Goal: Task Accomplishment & Management: Use online tool/utility

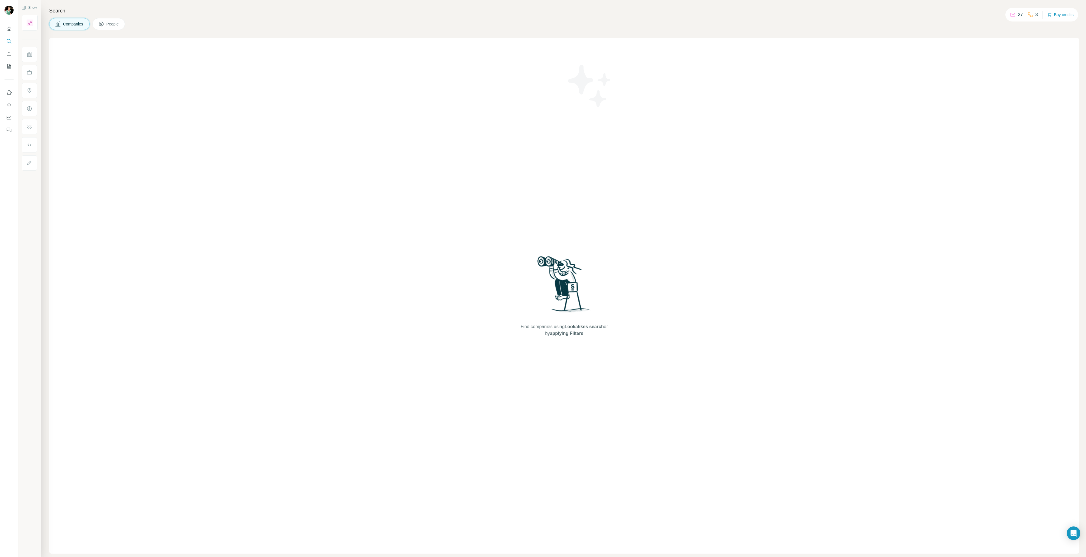
click at [104, 25] on icon at bounding box center [101, 24] width 5 height 5
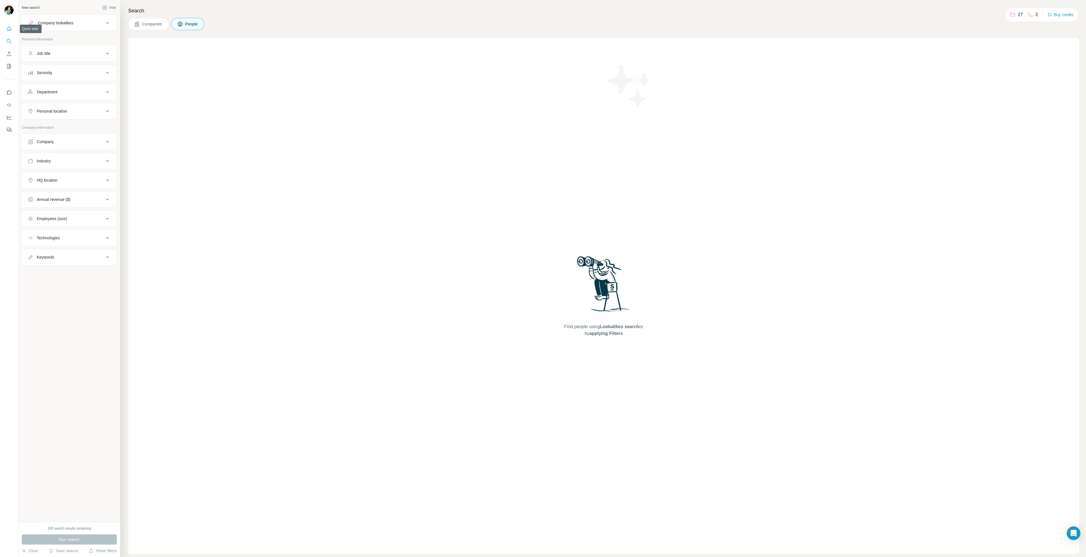
click at [5, 29] on button "Quick start" at bounding box center [9, 29] width 9 height 10
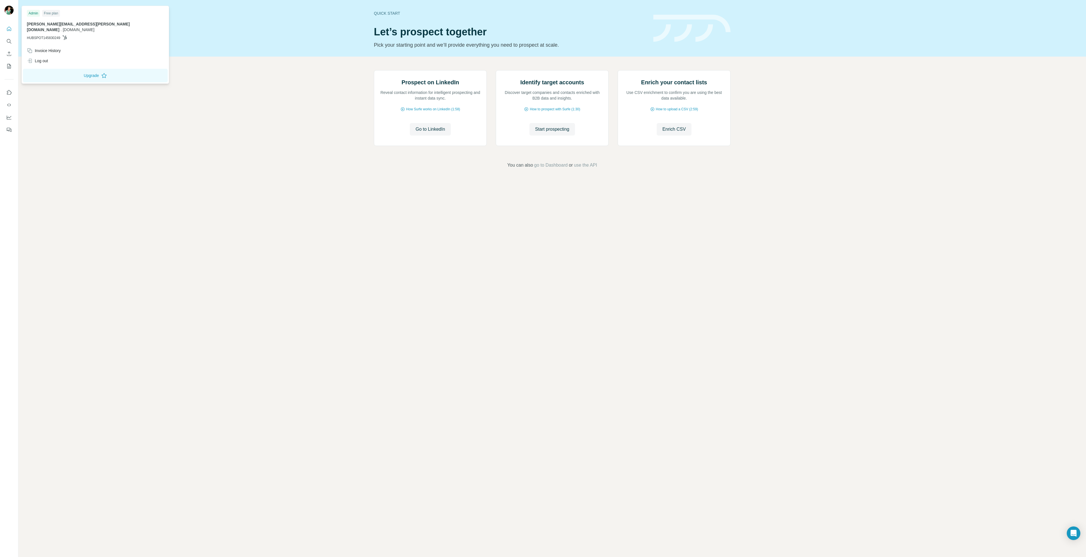
click at [11, 11] on img at bounding box center [9, 10] width 9 height 9
click at [101, 22] on span "[PERSON_NAME][EMAIL_ADDRESS][PERSON_NAME][DOMAIN_NAME]" at bounding box center [78, 27] width 103 height 10
click at [91, 70] on button "Upgrade" at bounding box center [95, 76] width 145 height 14
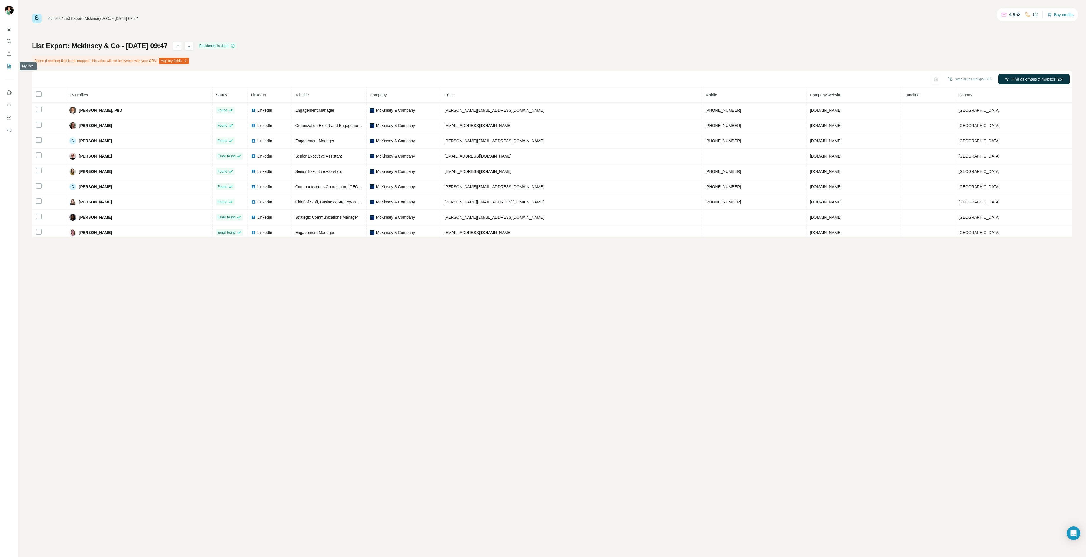
click at [8, 65] on icon "My lists" at bounding box center [9, 66] width 6 height 6
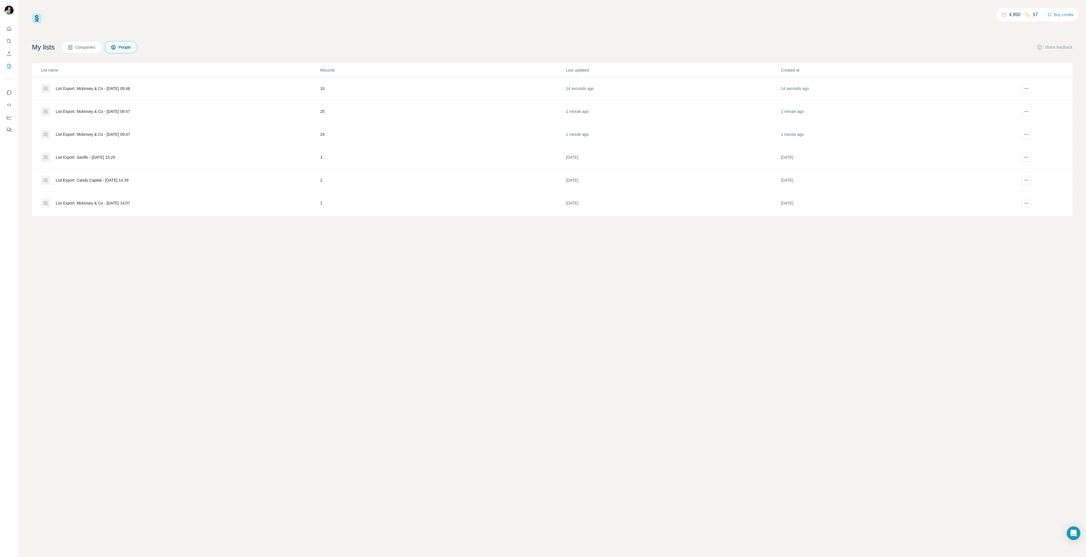
click at [101, 131] on div "List Export: Mckinsey & Co - [DATE] 09:47" at bounding box center [180, 134] width 279 height 9
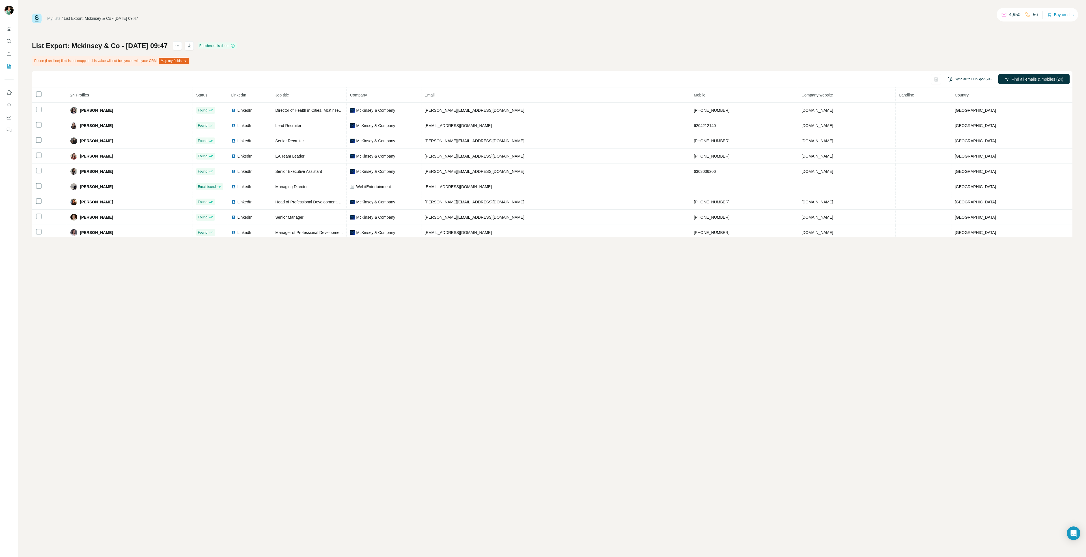
click at [962, 79] on button "Sync all to HubSpot (24)" at bounding box center [969, 79] width 51 height 8
click at [974, 130] on button "Sync all to HubSpot" at bounding box center [961, 128] width 63 height 11
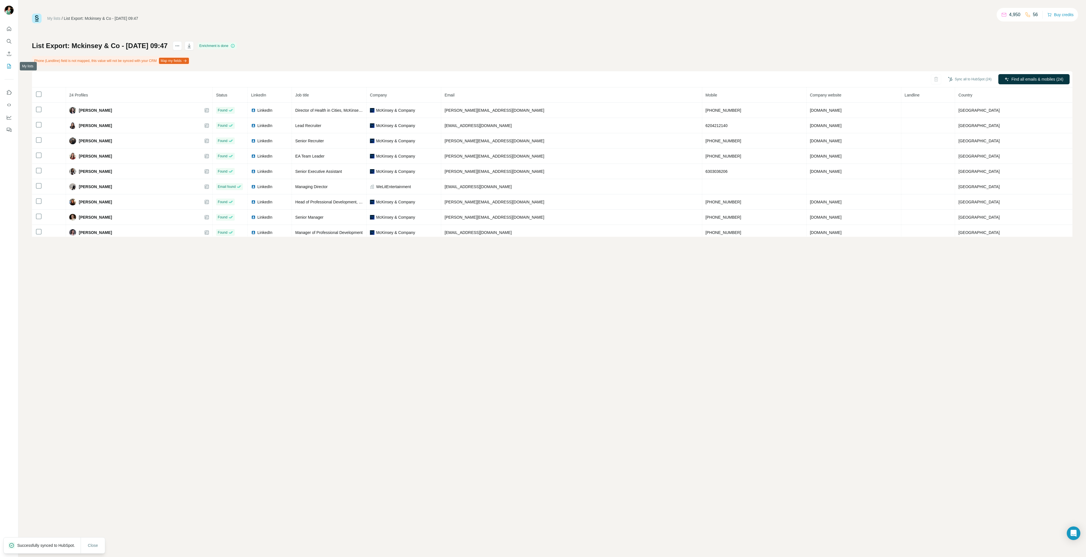
click at [9, 64] on icon "My lists" at bounding box center [9, 66] width 6 height 6
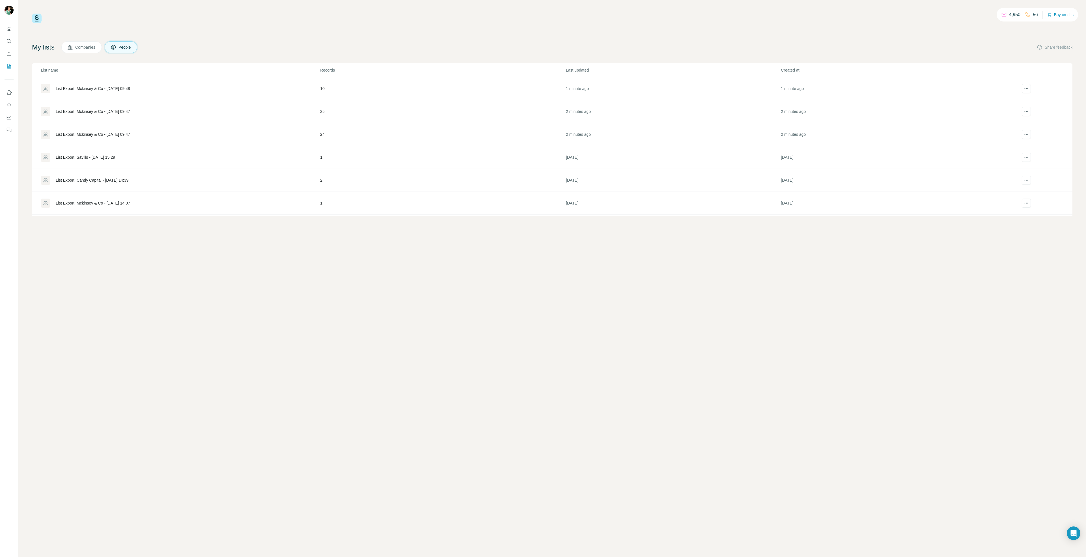
click at [89, 113] on div "List Export: Mckinsey & Co - [DATE] 09:47" at bounding box center [93, 112] width 74 height 6
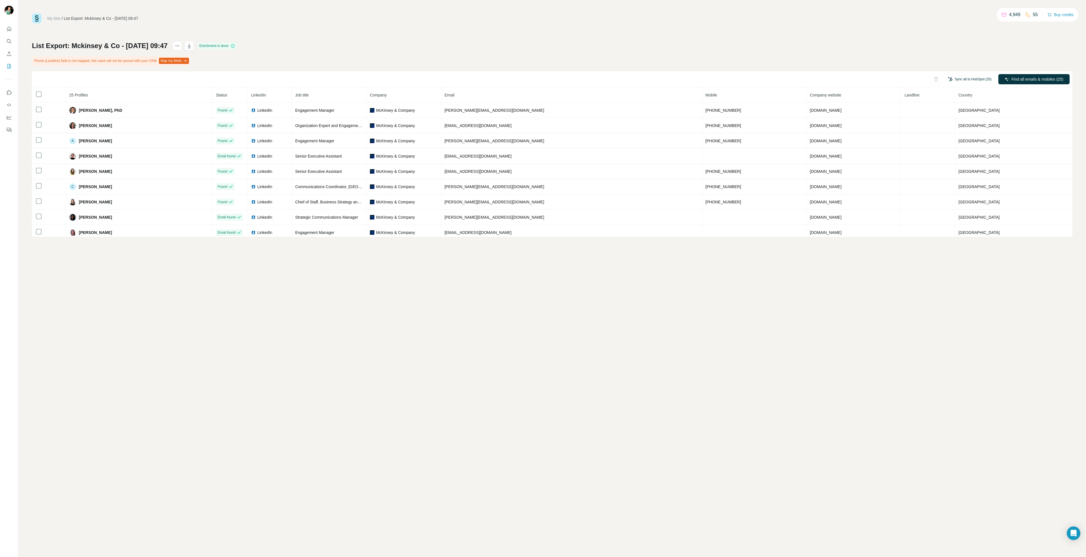
click at [968, 81] on button "Sync all to HubSpot (25)" at bounding box center [969, 79] width 51 height 8
click at [966, 126] on button "Sync all to HubSpot" at bounding box center [961, 128] width 63 height 11
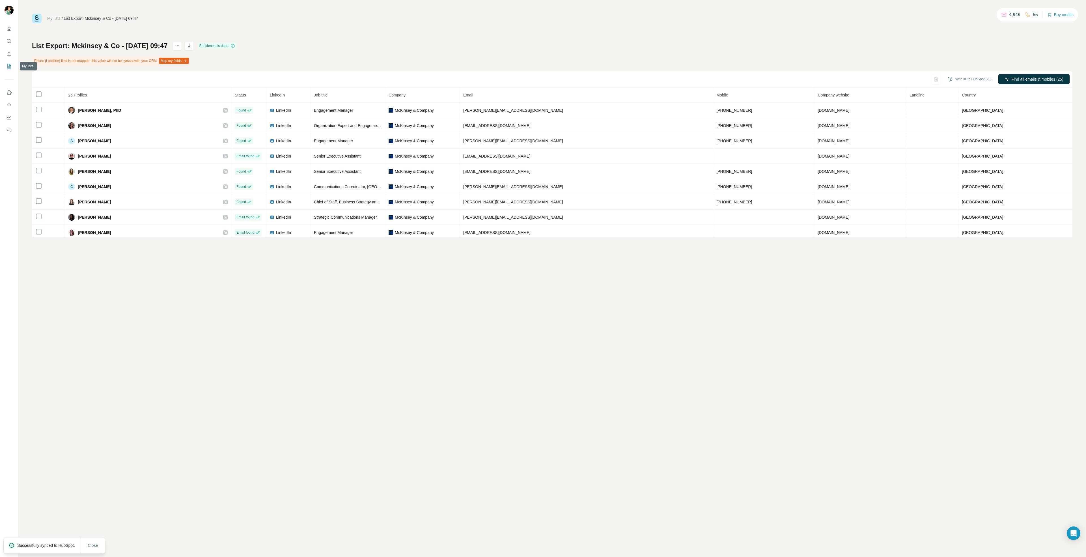
click at [8, 67] on icon "My lists" at bounding box center [9, 66] width 6 height 6
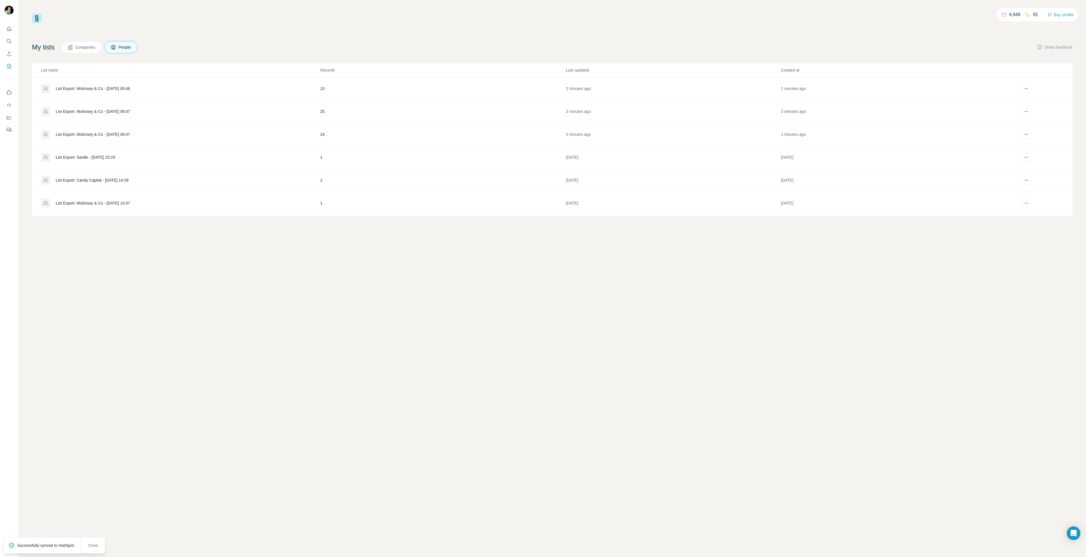
click at [89, 90] on div "List Export: Mckinsey & Co - [DATE] 09:48" at bounding box center [93, 89] width 74 height 6
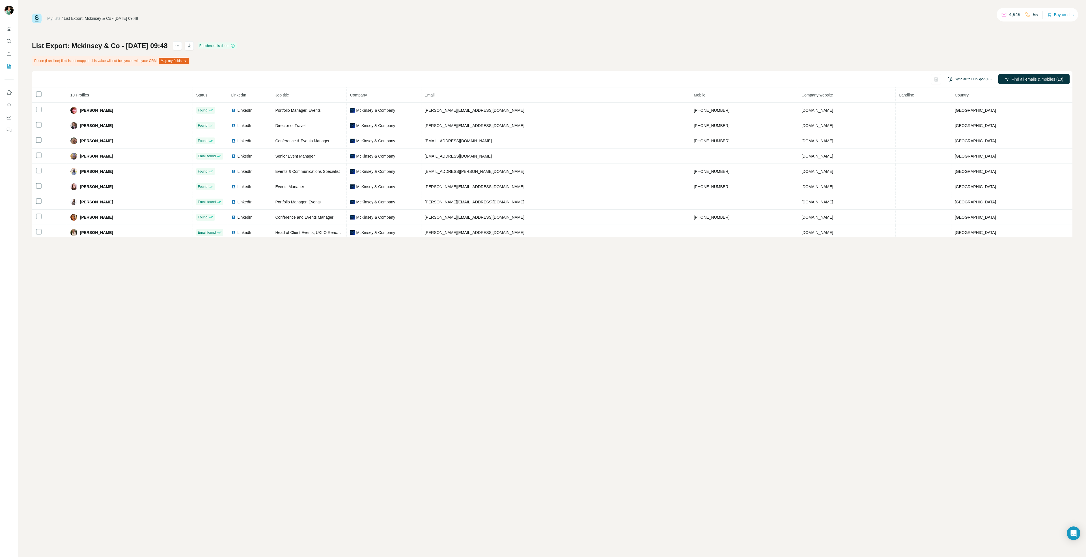
click at [967, 77] on button "Sync all to HubSpot (10)" at bounding box center [969, 79] width 51 height 8
drag, startPoint x: 942, startPoint y: 129, endPoint x: 932, endPoint y: 119, distance: 14.2
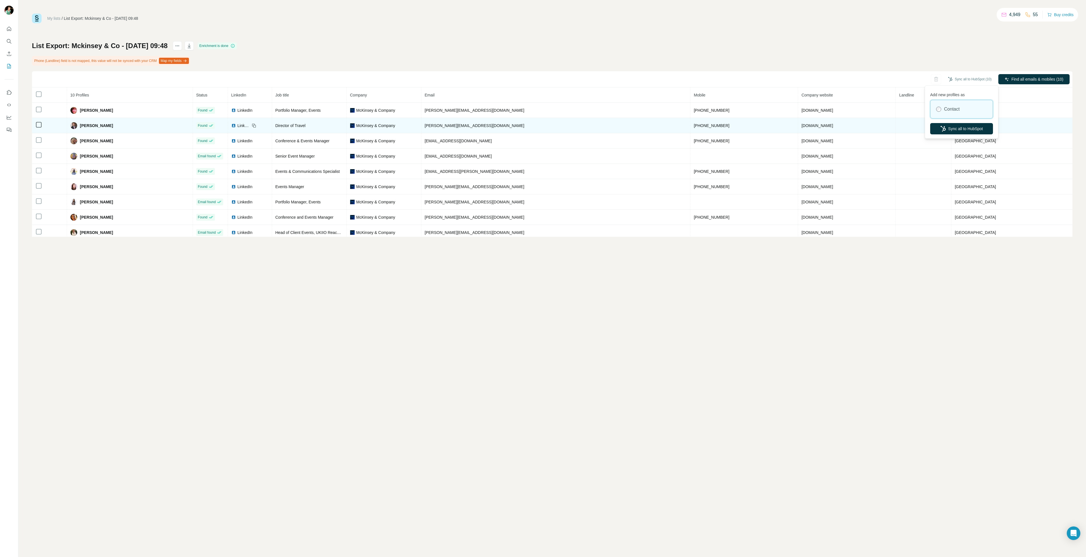
click at [943, 129] on icon "button" at bounding box center [943, 129] width 6 height 6
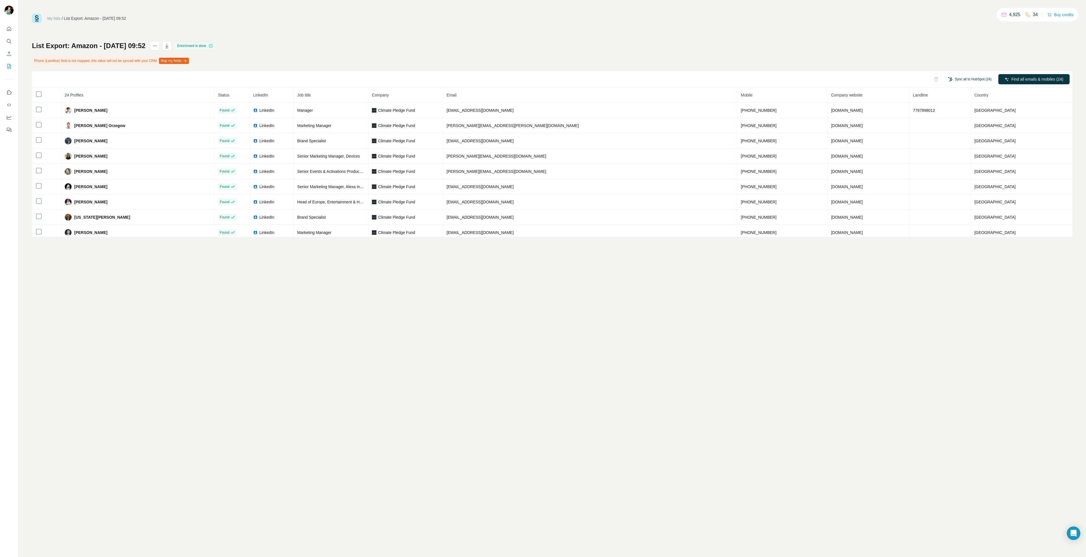
click at [964, 77] on button "Sync all to HubSpot (24)" at bounding box center [969, 79] width 51 height 8
click at [981, 128] on button "Sync all to HubSpot" at bounding box center [961, 128] width 63 height 11
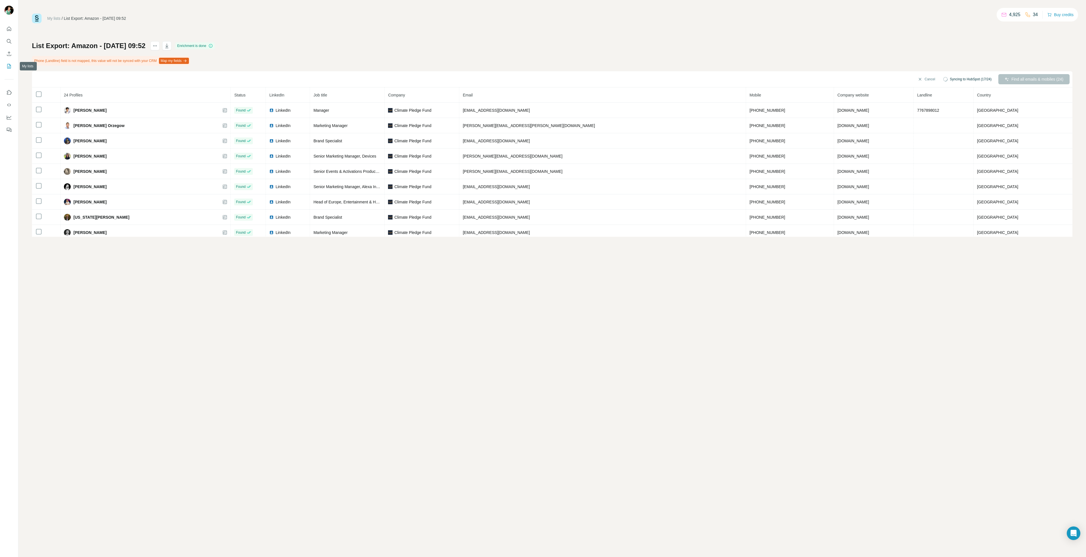
click at [7, 66] on icon "My lists" at bounding box center [9, 66] width 6 height 6
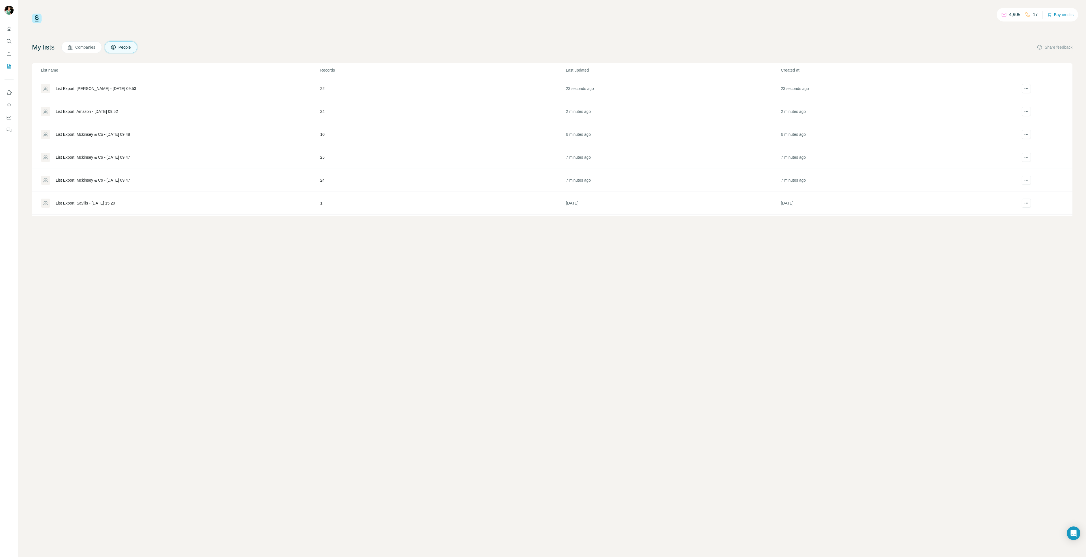
click at [117, 87] on div "List Export: [PERSON_NAME] - [DATE] 09:53" at bounding box center [96, 89] width 81 height 6
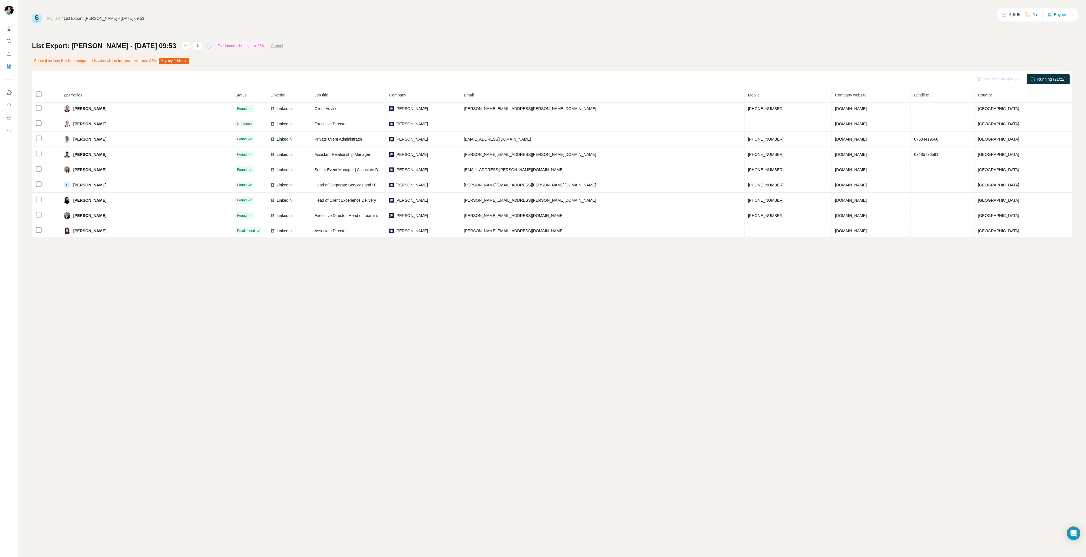
scroll to position [205, 0]
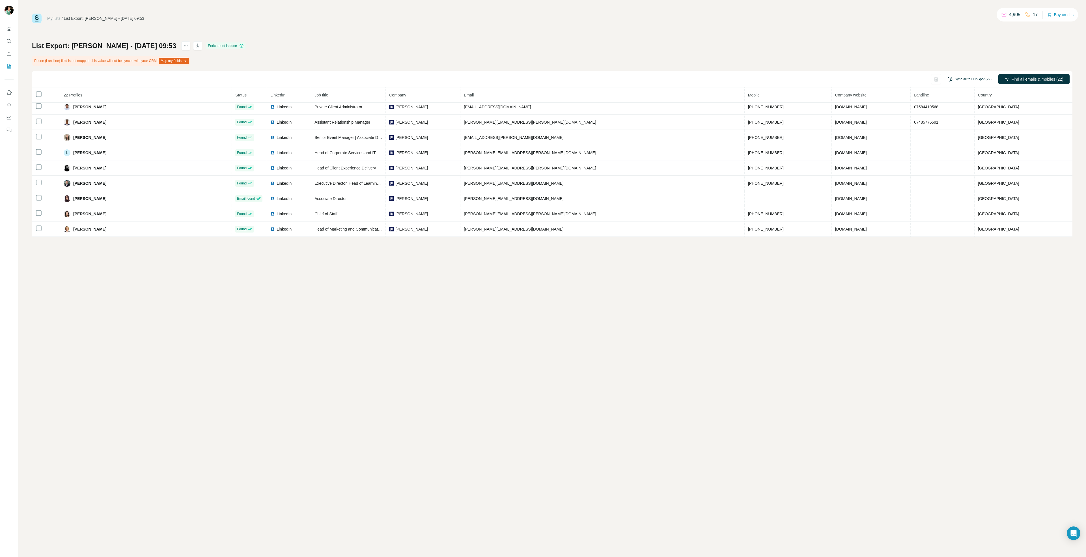
click at [955, 79] on button "Sync all to HubSpot (22)" at bounding box center [969, 79] width 51 height 8
click at [960, 133] on button "Sync all to HubSpot" at bounding box center [961, 128] width 63 height 11
